Goal: Task Accomplishment & Management: Manage account settings

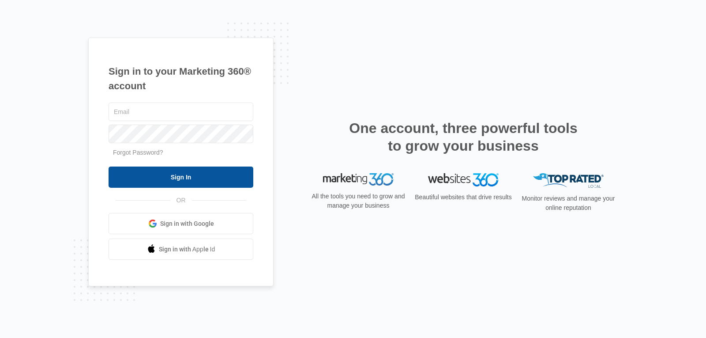
type input "[PERSON_NAME][EMAIL_ADDRESS][DOMAIN_NAME]"
click at [163, 180] on input "Sign In" at bounding box center [181, 176] width 145 height 21
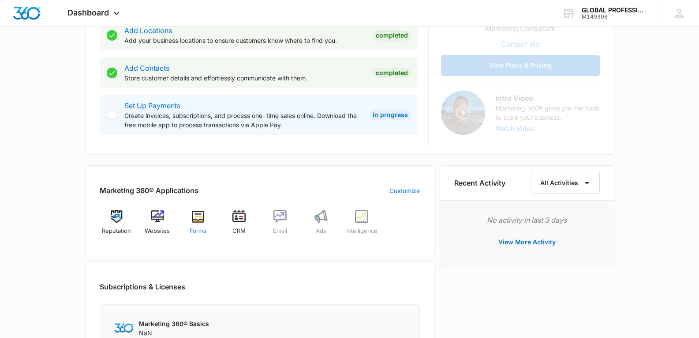
scroll to position [250, 0]
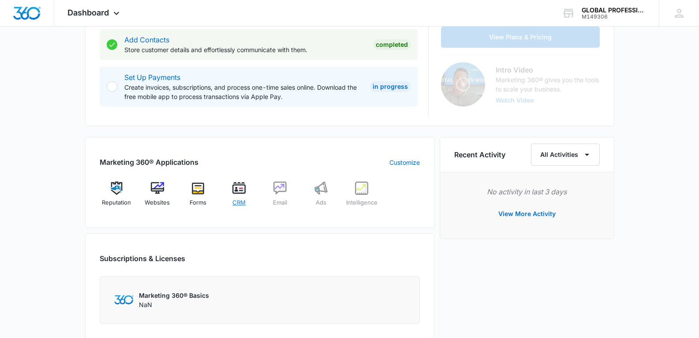
click at [237, 189] on img at bounding box center [239, 187] width 13 height 13
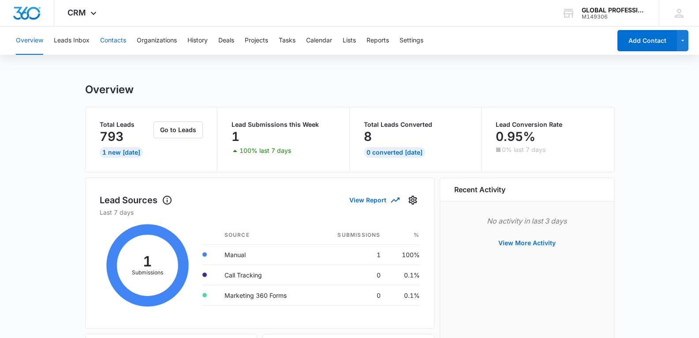
click at [113, 44] on button "Contacts" at bounding box center [113, 40] width 26 height 28
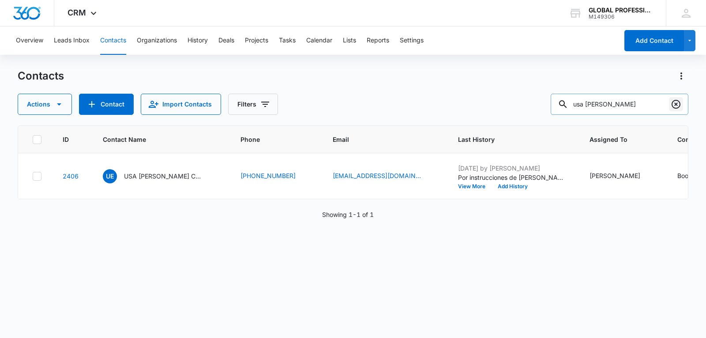
click at [676, 104] on icon "Clear" at bounding box center [676, 104] width 9 height 9
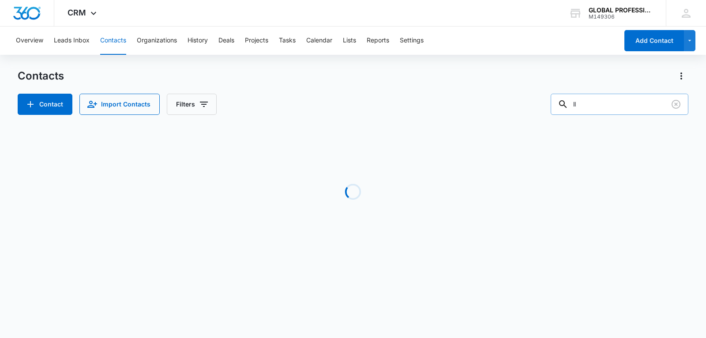
type input "llv"
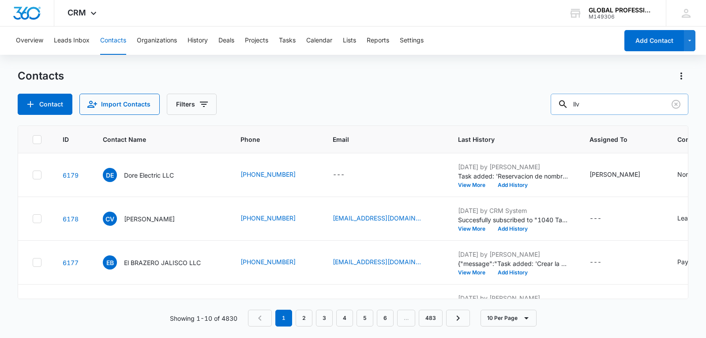
drag, startPoint x: 600, startPoint y: 106, endPoint x: 571, endPoint y: 104, distance: 29.2
click at [571, 104] on div "llv" at bounding box center [620, 104] width 138 height 21
type input "LLV"
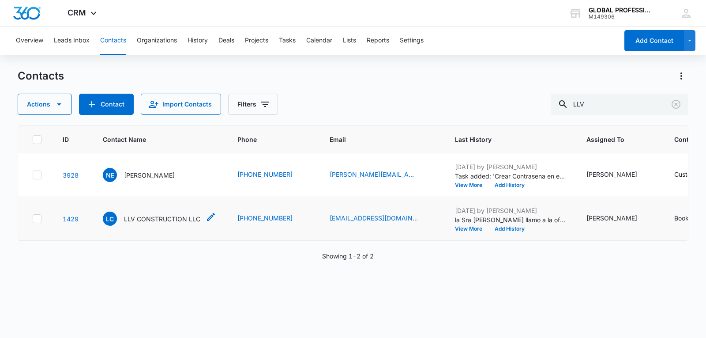
click at [170, 223] on p "LLV CONSTRUCTION LLC" at bounding box center [162, 218] width 76 height 9
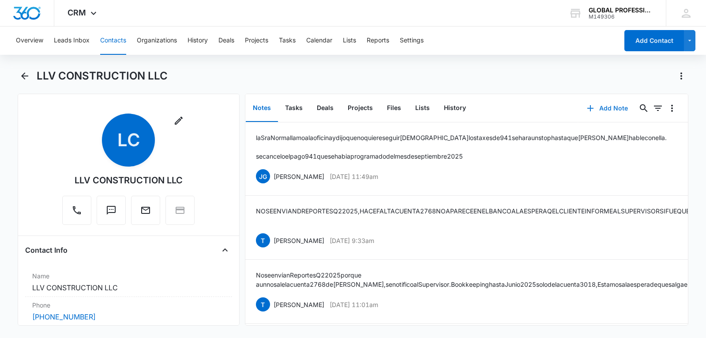
click at [608, 109] on button "Add Note" at bounding box center [607, 108] width 59 height 21
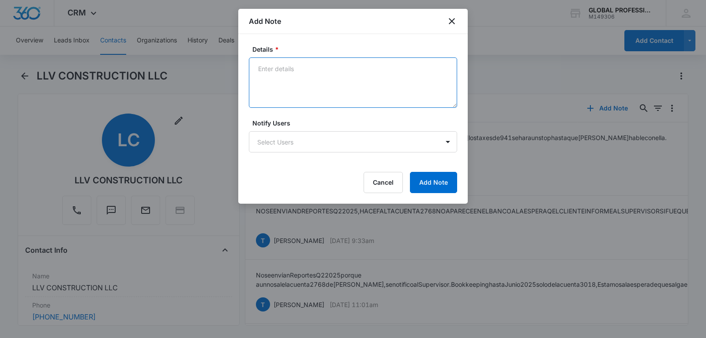
click at [343, 71] on textarea "Details *" at bounding box center [353, 82] width 208 height 50
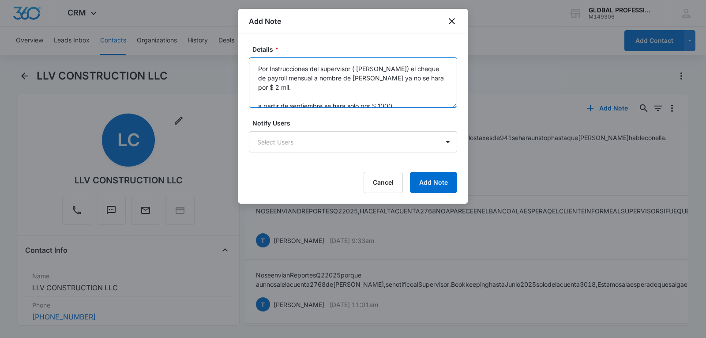
click at [444, 80] on textarea "Por Instrucciones del supervisor ( [PERSON_NAME]) el cheque de payroll mensual …" at bounding box center [353, 82] width 208 height 50
click at [405, 98] on textarea "Por Instrucciones del supervisor ( [PERSON_NAME]) el cheque de payroll mensual …" at bounding box center [353, 82] width 208 height 50
type textarea "Por Instrucciones del supervisor ( [PERSON_NAME]) el cheque de payroll mensual …"
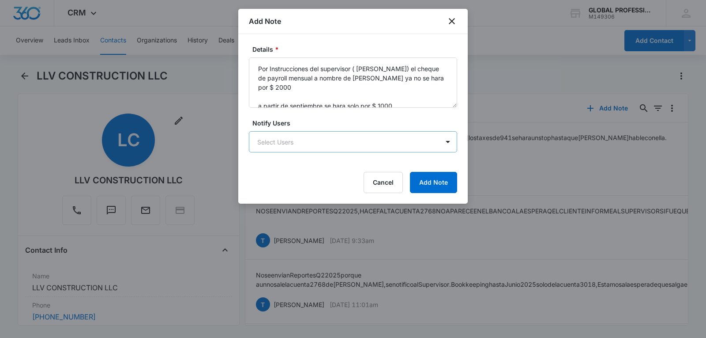
click at [329, 139] on body "CRM Apps Reputation Websites Forms CRM Email Ads Intelligence Brand Settings AI…" at bounding box center [353, 169] width 706 height 338
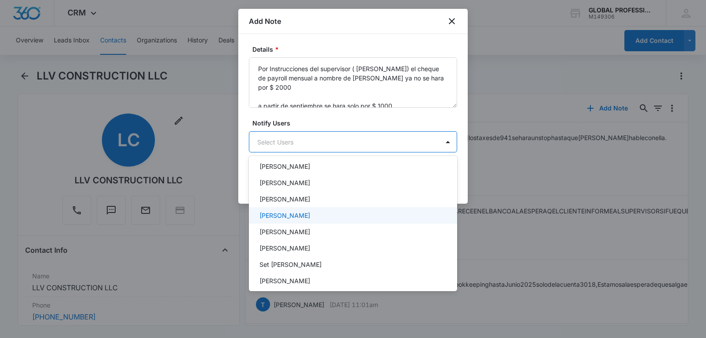
scroll to position [206, 0]
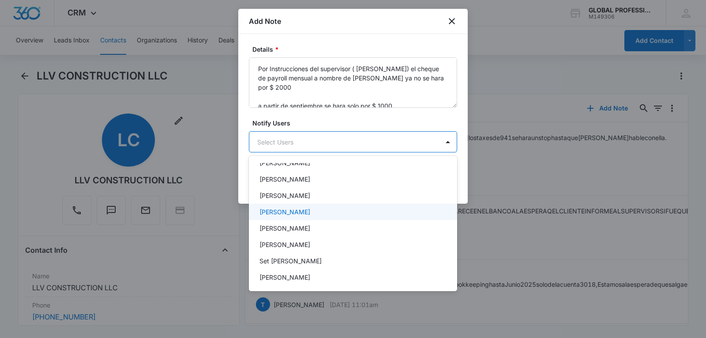
click at [310, 212] on p "[PERSON_NAME]" at bounding box center [284, 211] width 51 height 9
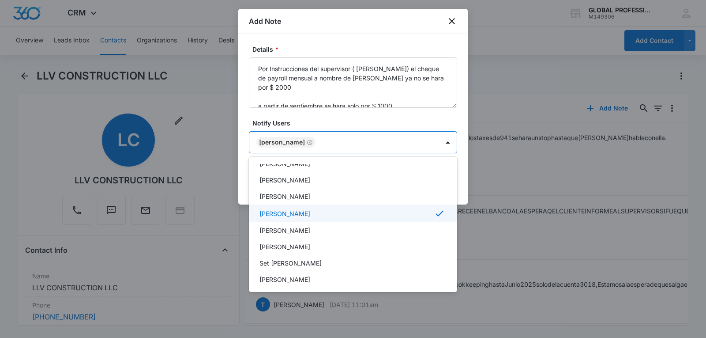
scroll to position [227, 0]
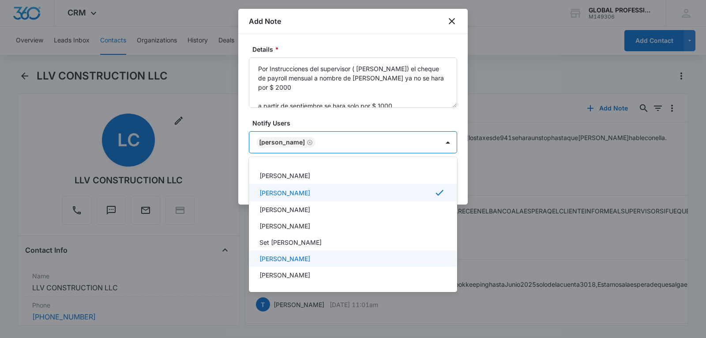
click at [297, 256] on p "[PERSON_NAME]" at bounding box center [284, 258] width 51 height 9
click at [428, 118] on div at bounding box center [353, 169] width 706 height 338
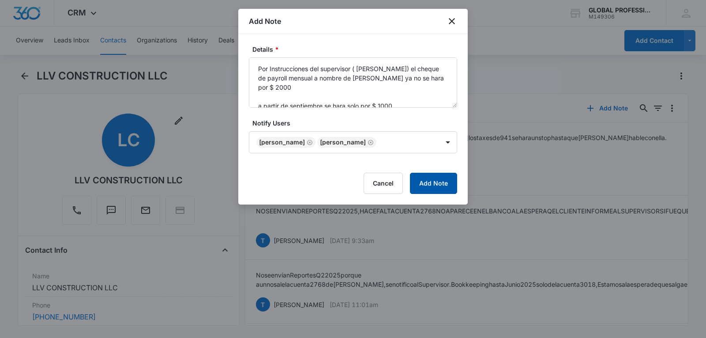
click at [425, 182] on button "Add Note" at bounding box center [433, 183] width 47 height 21
